Goal: Check status: Check status

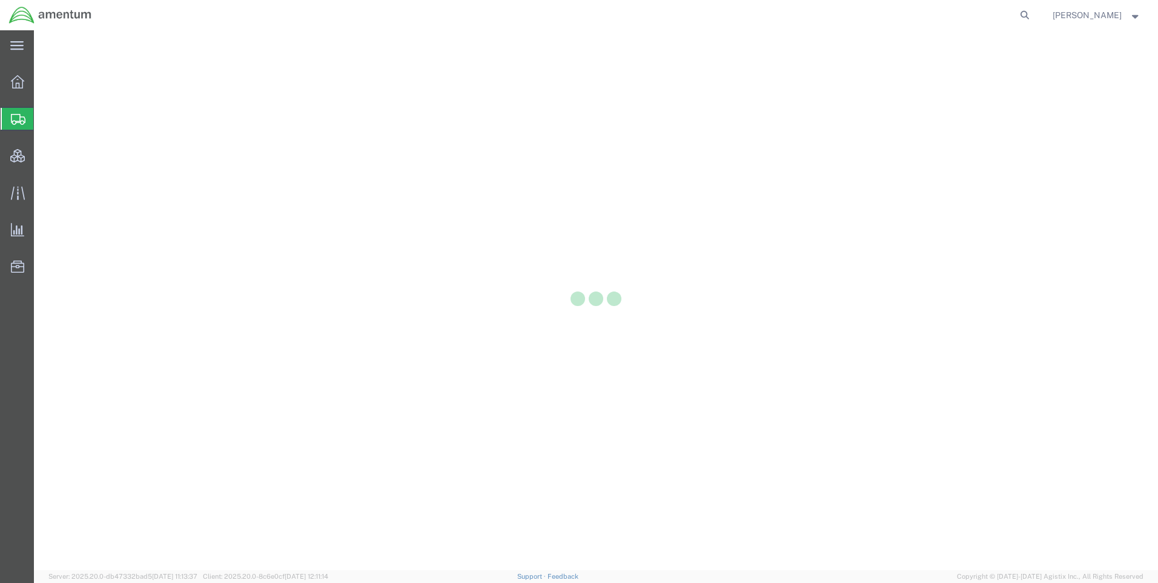
click at [607, 165] on div at bounding box center [596, 300] width 1124 height 540
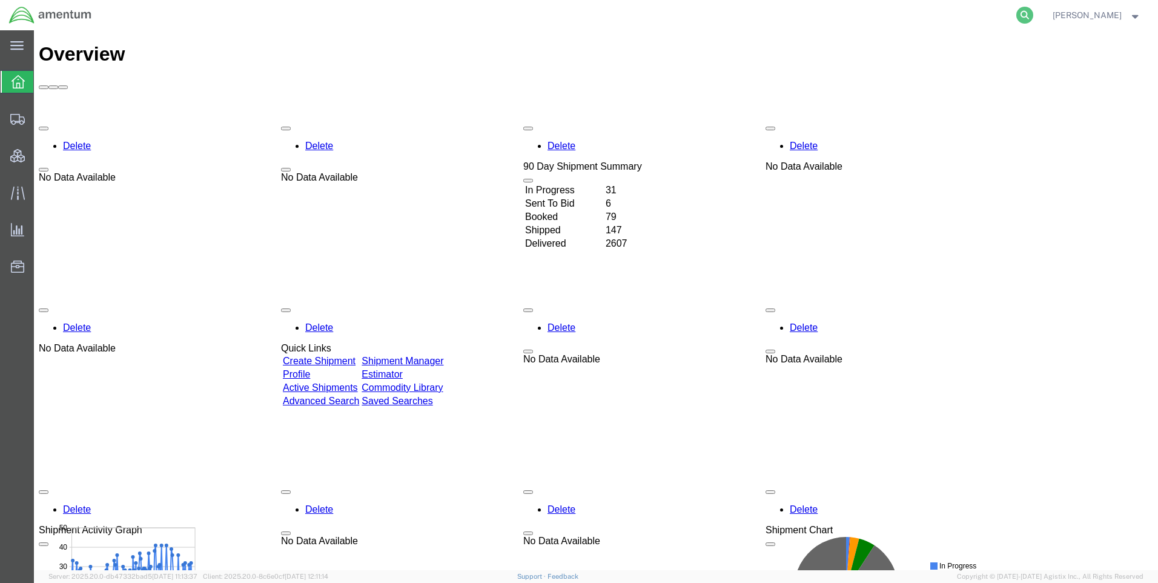
click at [1031, 13] on icon at bounding box center [1024, 15] width 17 height 17
click at [834, 16] on input "search" at bounding box center [832, 15] width 368 height 29
type input "57037054"
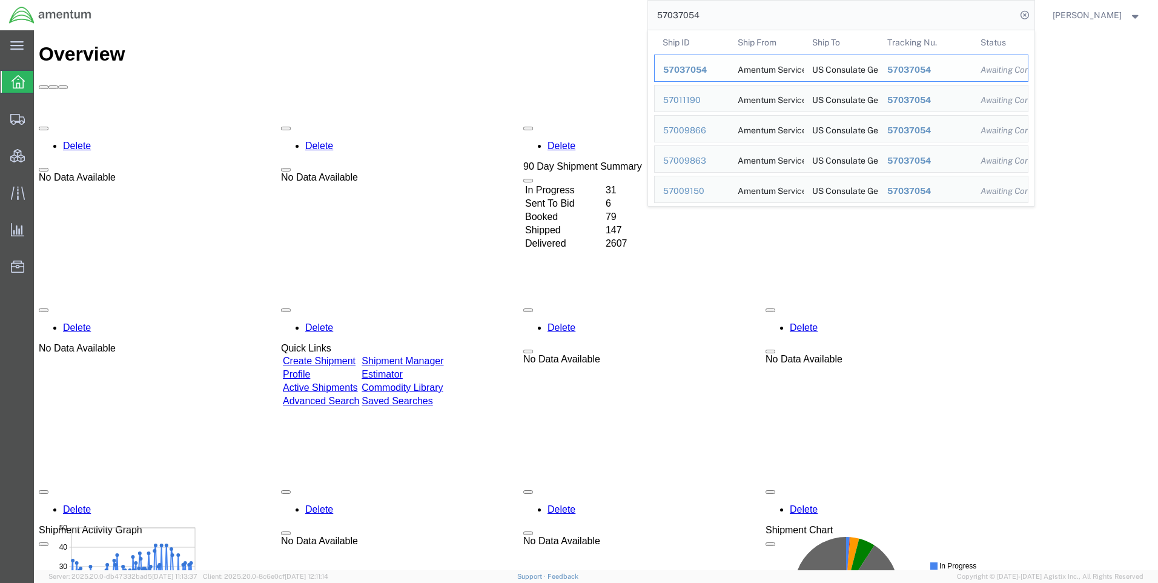
click at [689, 64] on div "57037054" at bounding box center [692, 70] width 58 height 13
